Goal: Use online tool/utility: Utilize a website feature to perform a specific function

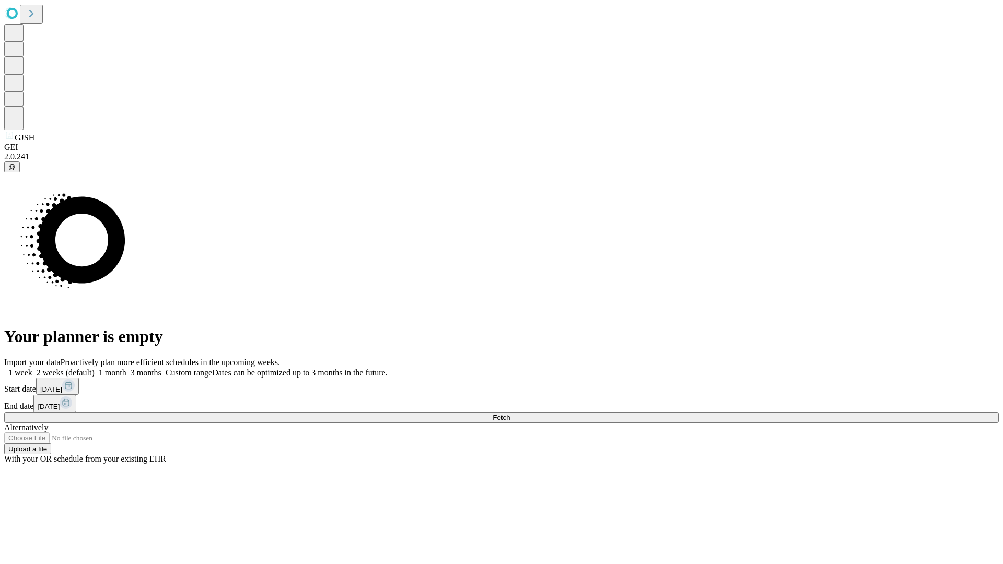
click at [510, 414] on span "Fetch" at bounding box center [501, 418] width 17 height 8
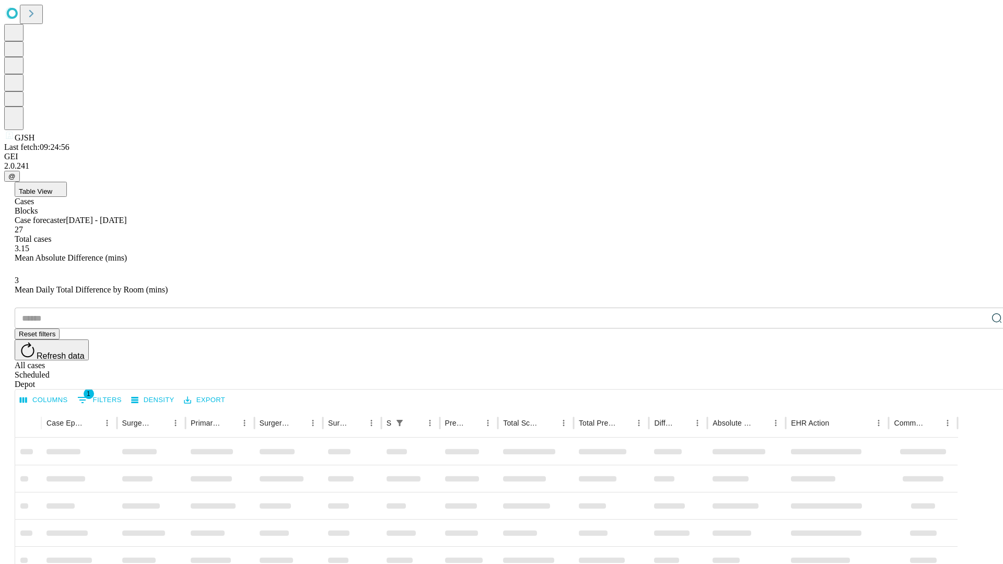
click at [52, 188] on span "Table View" at bounding box center [35, 192] width 33 height 8
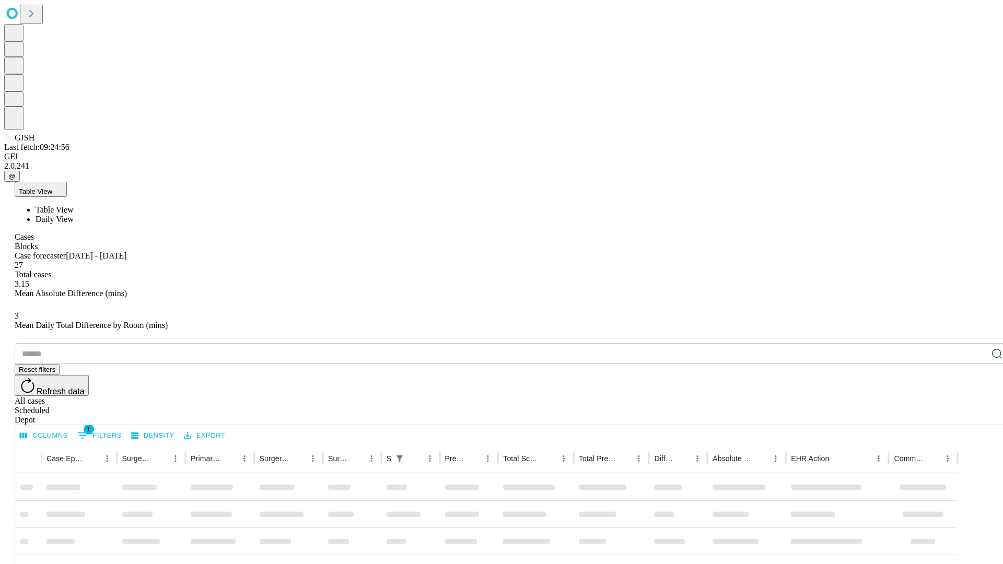
click at [74, 215] on span "Daily View" at bounding box center [55, 219] width 38 height 9
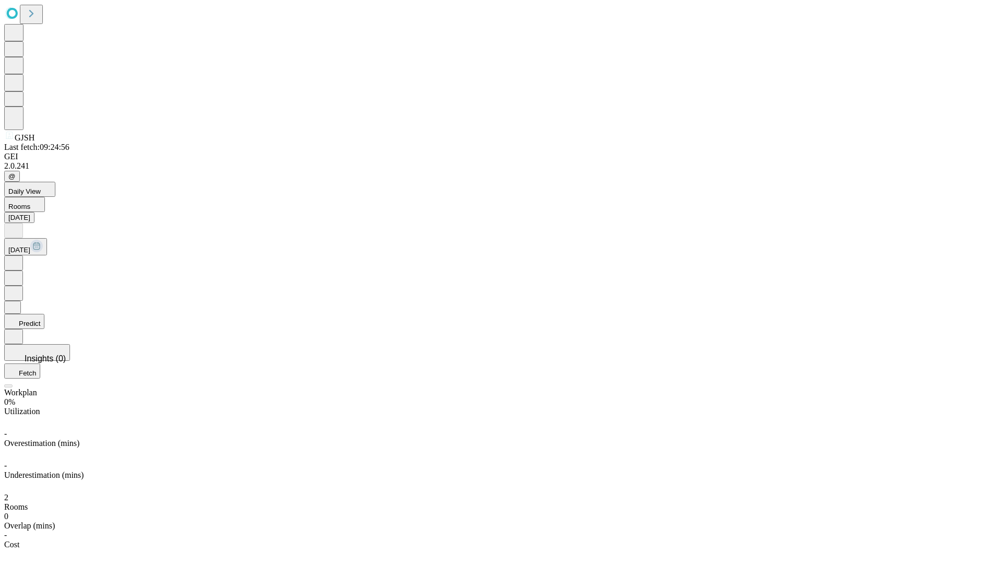
click at [44, 314] on button "Predict" at bounding box center [24, 321] width 40 height 15
